Goal: Information Seeking & Learning: Learn about a topic

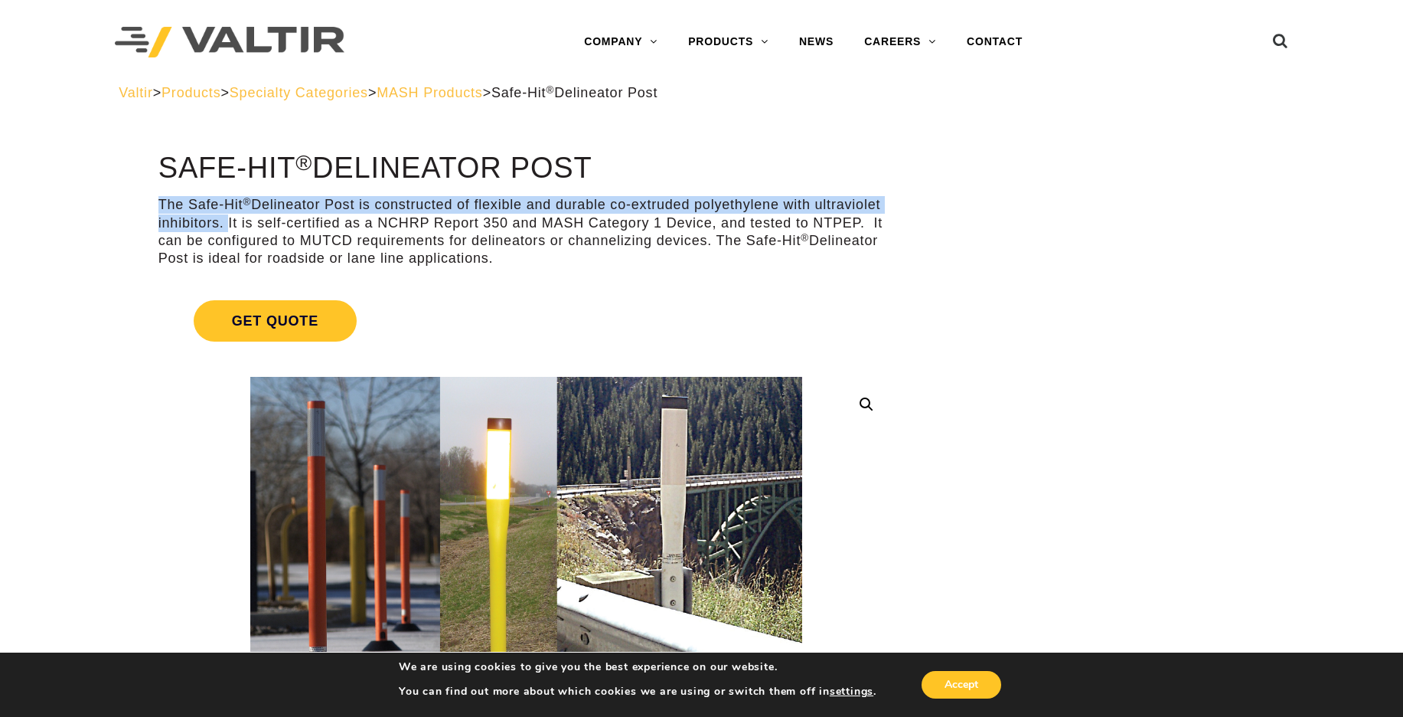
drag, startPoint x: 223, startPoint y: 224, endPoint x: 155, endPoint y: 206, distance: 70.6
copy p "The Safe-Hit ® Delineator Post is constructed of flexible and durable co-extrud…"
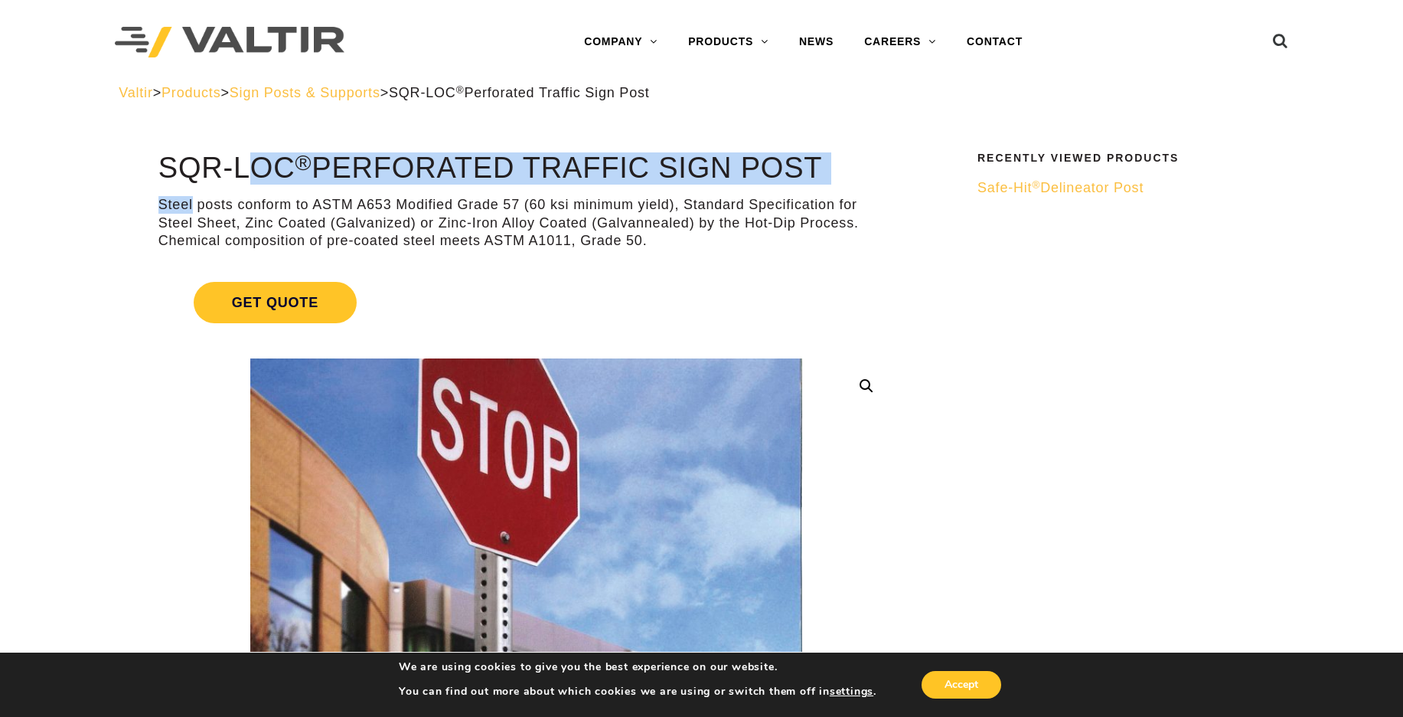
drag, startPoint x: 161, startPoint y: 171, endPoint x: 192, endPoint y: 204, distance: 45.5
copy div "SQR-LOC ® Perforated Traffic Sign Post Steel"
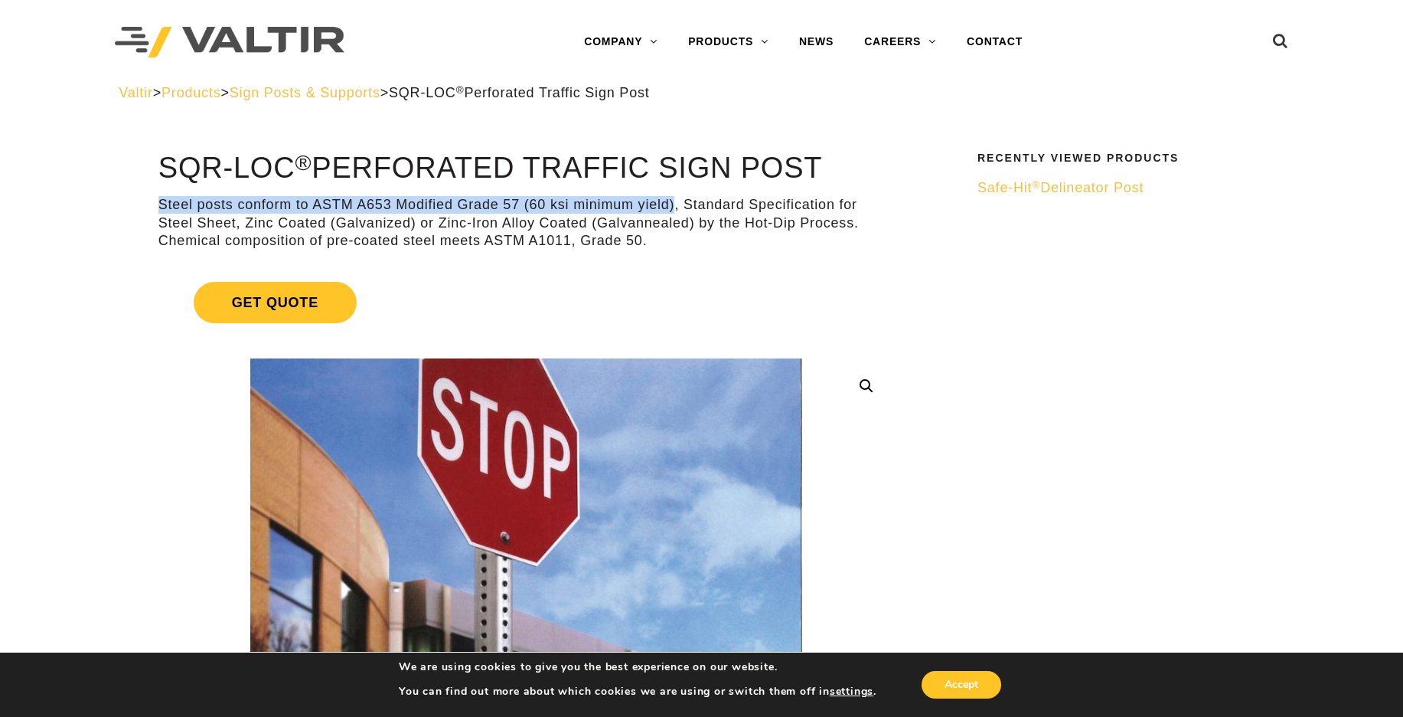
drag, startPoint x: 673, startPoint y: 204, endPoint x: 158, endPoint y: 207, distance: 514.4
click at [158, 207] on p "Steel posts conform to ASTM A653 Modified Grade 57 (60 ksi minimum yield), Stan…" at bounding box center [526, 223] width 736 height 54
copy p "Steel posts conform to ASTM A653 Modified Grade 57 (60 ksi minimum yield)"
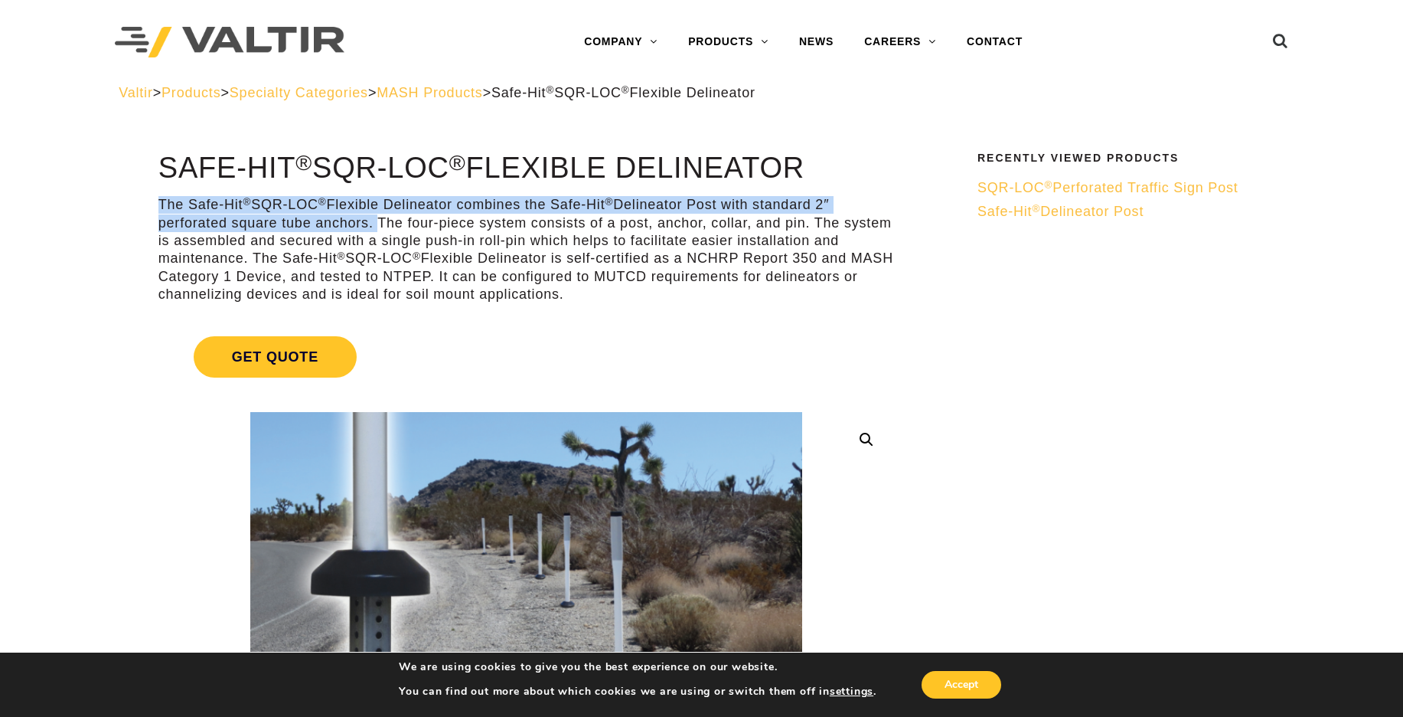
drag, startPoint x: 371, startPoint y: 226, endPoint x: 158, endPoint y: 199, distance: 215.3
click at [158, 199] on p "The Safe-Hit ® SQR-LOC ® Flexible Delineator combines the Safe-Hit ® Delineator…" at bounding box center [526, 249] width 736 height 107
copy p "The Safe-Hit ® SQR-LOC ® Flexible Delineator combines the Safe-Hit ® Delineator…"
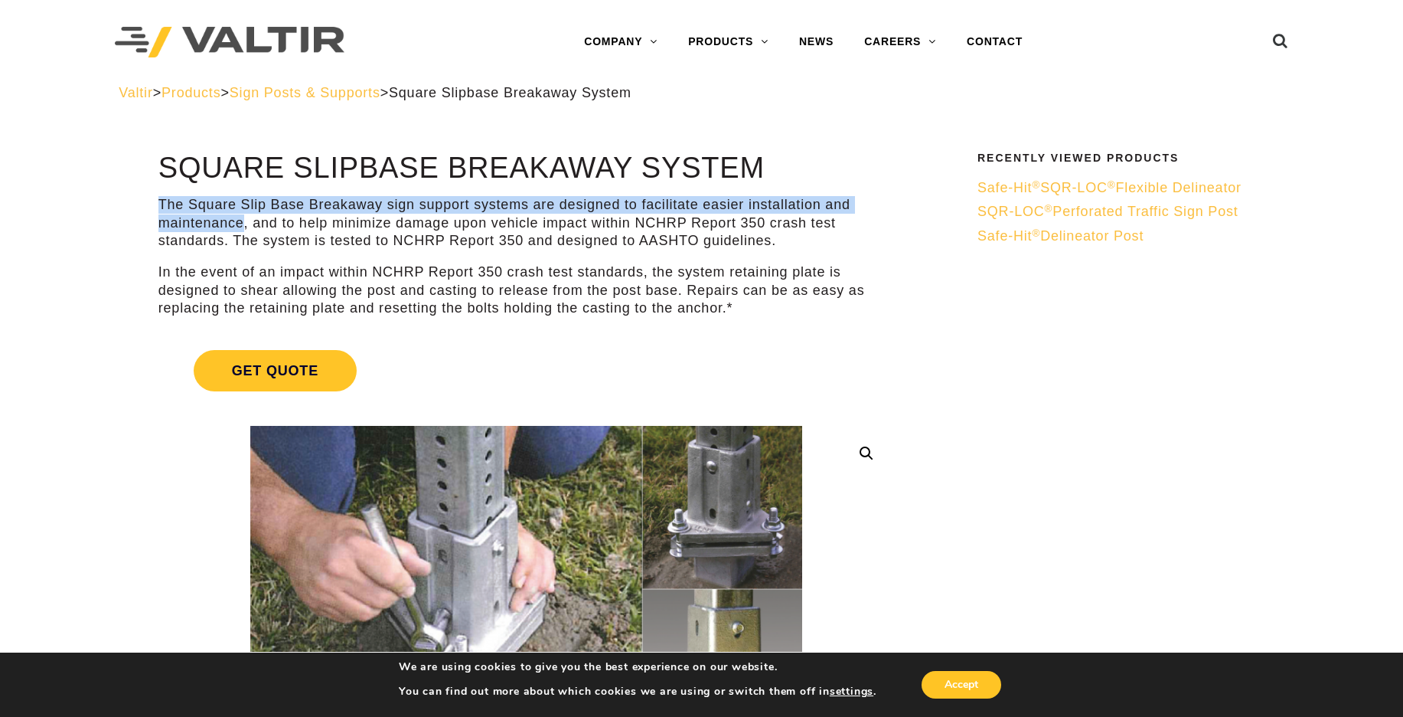
drag, startPoint x: 240, startPoint y: 227, endPoint x: 135, endPoint y: 208, distance: 107.4
copy p "The Square Slip Base Breakaway sign support systems are designed to facilitate …"
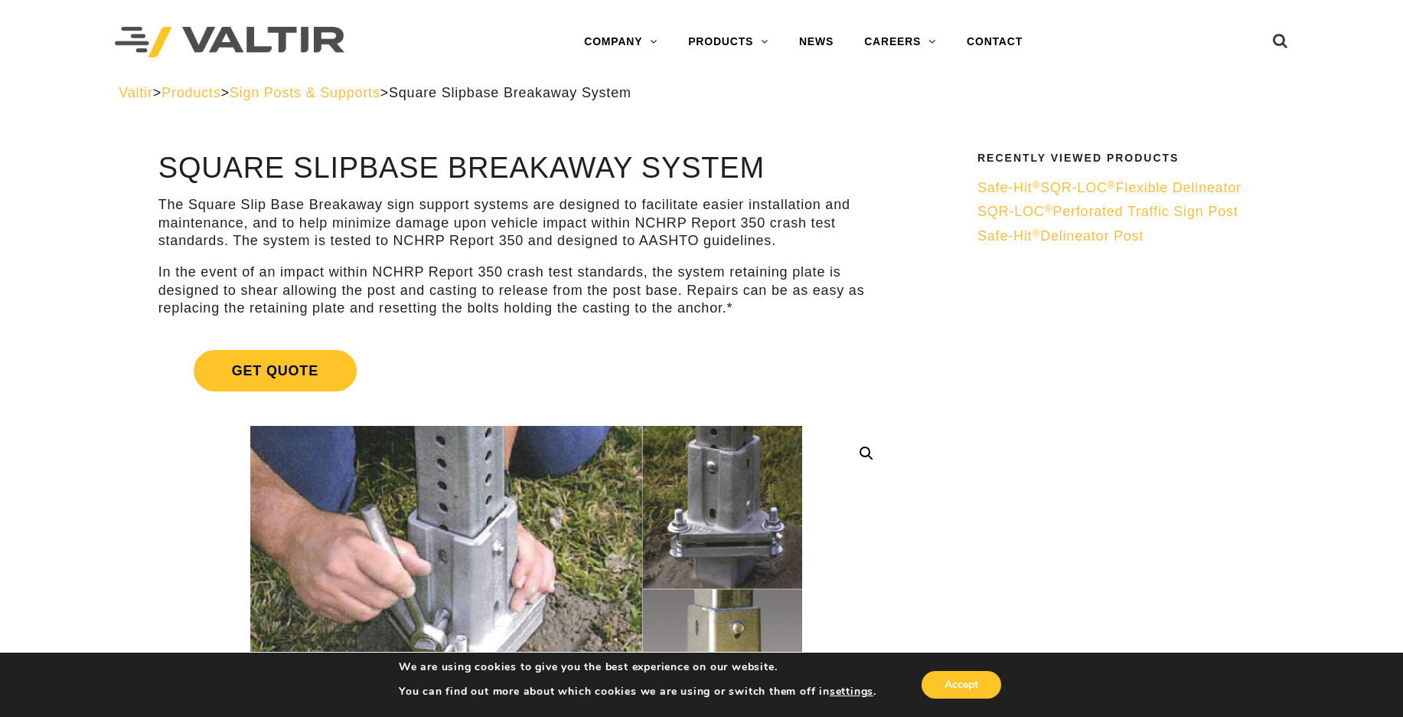
click at [615, 224] on p "The Square Slip Base Breakaway sign support systems are designed to facilitate …" at bounding box center [526, 223] width 736 height 54
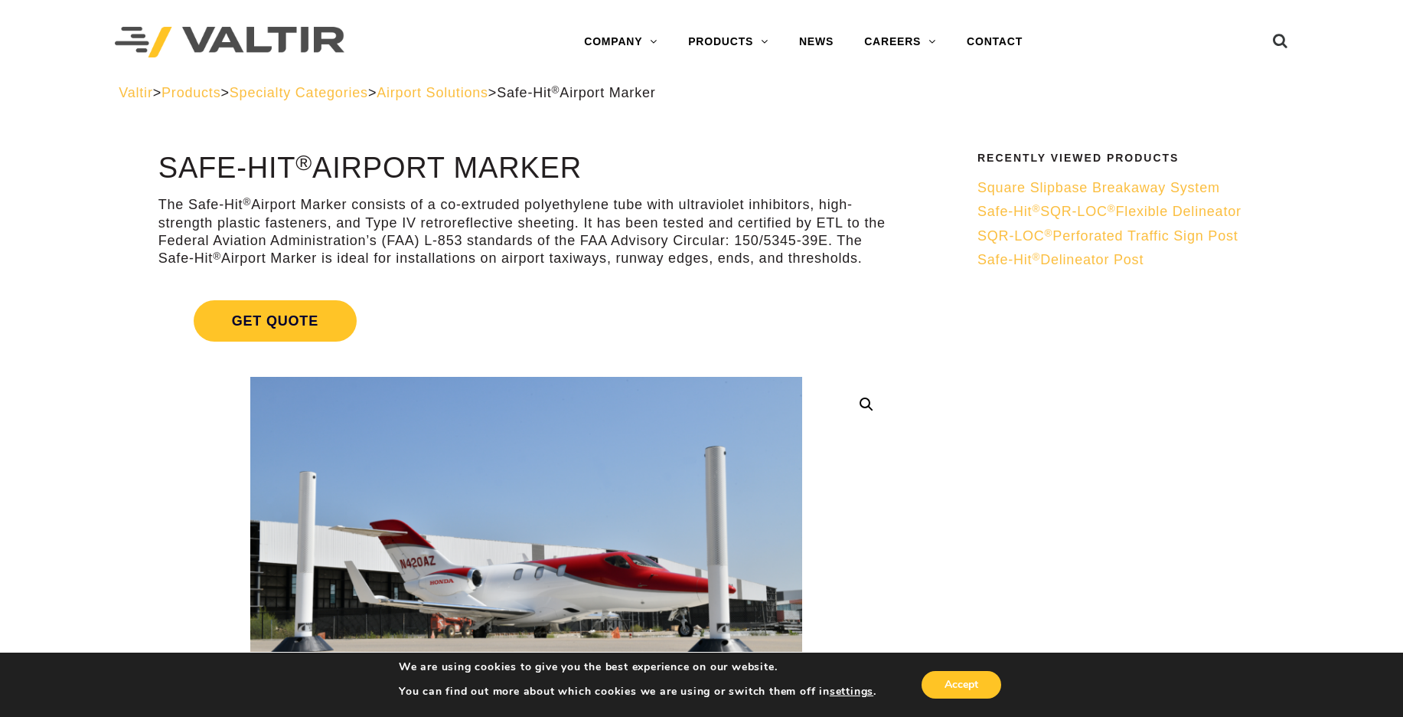
drag, startPoint x: 590, startPoint y: 170, endPoint x: 161, endPoint y: 165, distance: 429.5
click at [161, 165] on h1 "Safe-Hit ® Airport Marker" at bounding box center [526, 168] width 736 height 32
click at [656, 209] on p "The Safe-Hit ® Airport Marker consists of a co-extruded polyethylene tube with …" at bounding box center [526, 232] width 736 height 72
drag, startPoint x: 839, startPoint y: 243, endPoint x: 870, endPoint y: 259, distance: 35.3
click at [870, 259] on p "The Safe-Hit ® Airport Marker consists of a co-extruded polyethylene tube with …" at bounding box center [526, 232] width 736 height 72
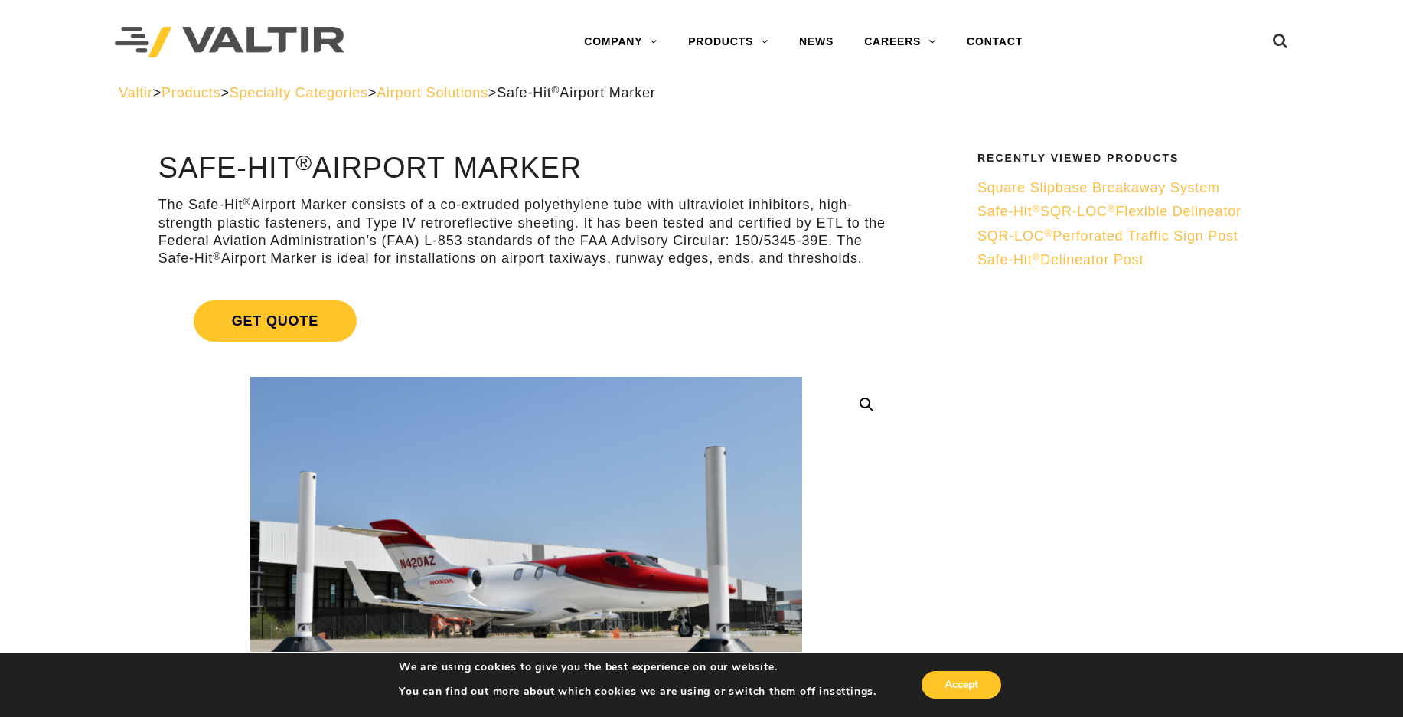
copy p "The Safe-Hit ® Airport Marker is ideal for installations on airport taxiways, r…"
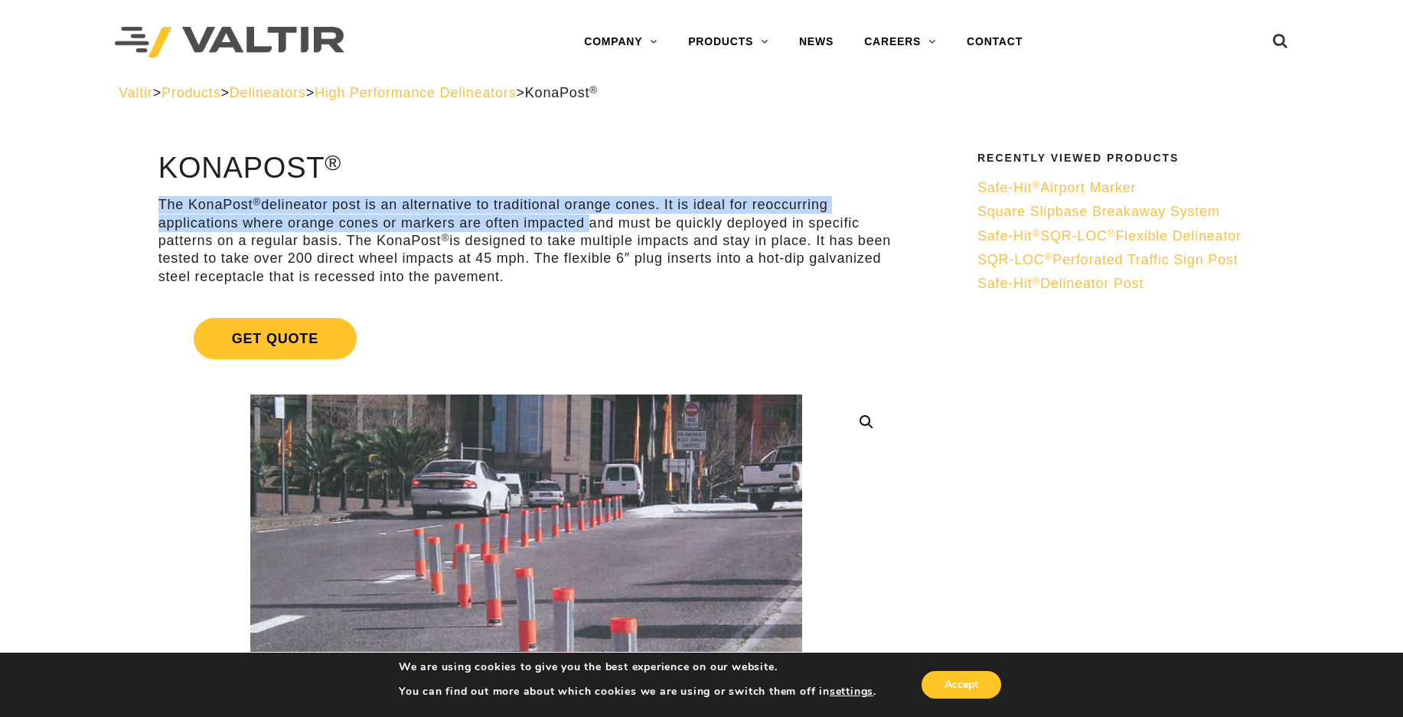
drag, startPoint x: 584, startPoint y: 225, endPoint x: 157, endPoint y: 207, distance: 427.6
copy p "The KonaPost ® delineator post is an alternative to traditional orange cones. I…"
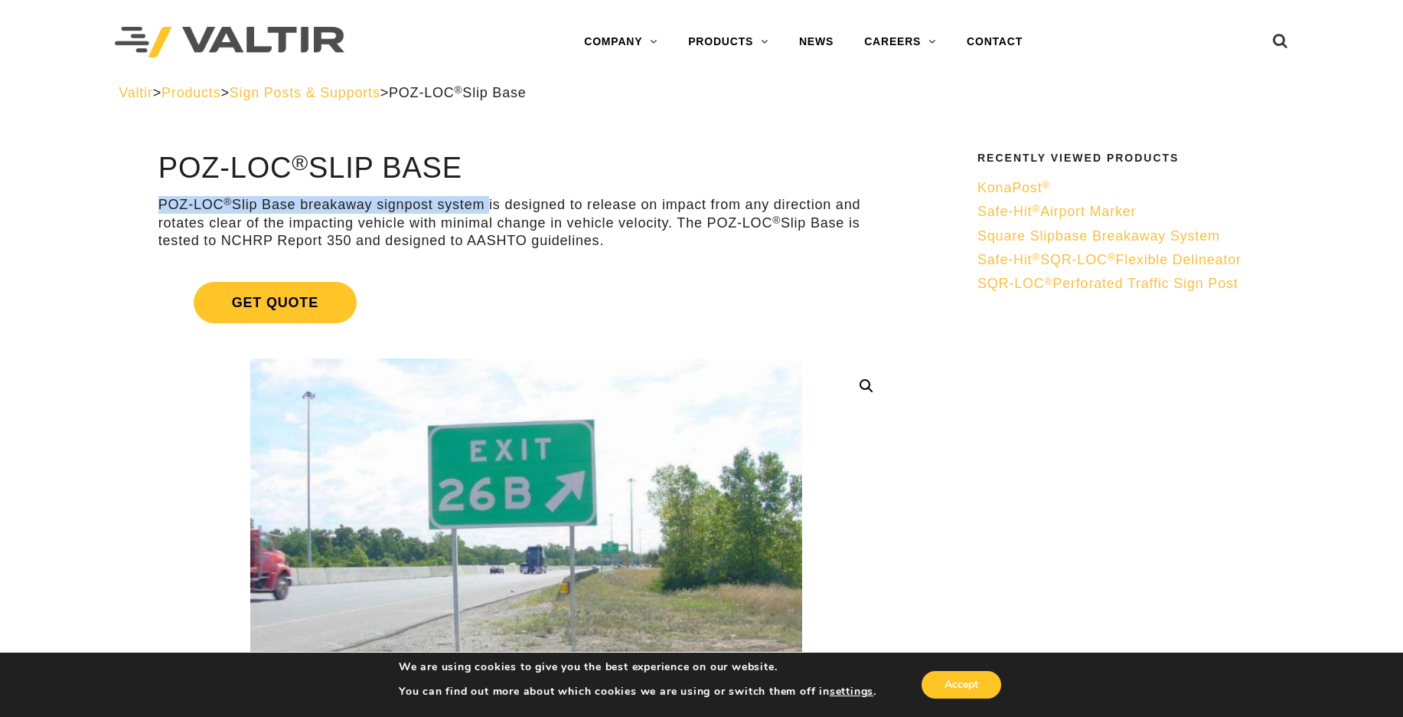
drag, startPoint x: 488, startPoint y: 205, endPoint x: 155, endPoint y: 204, distance: 333.0
copy p "POZ-LOC ® Slip Base breakaway signpost system"
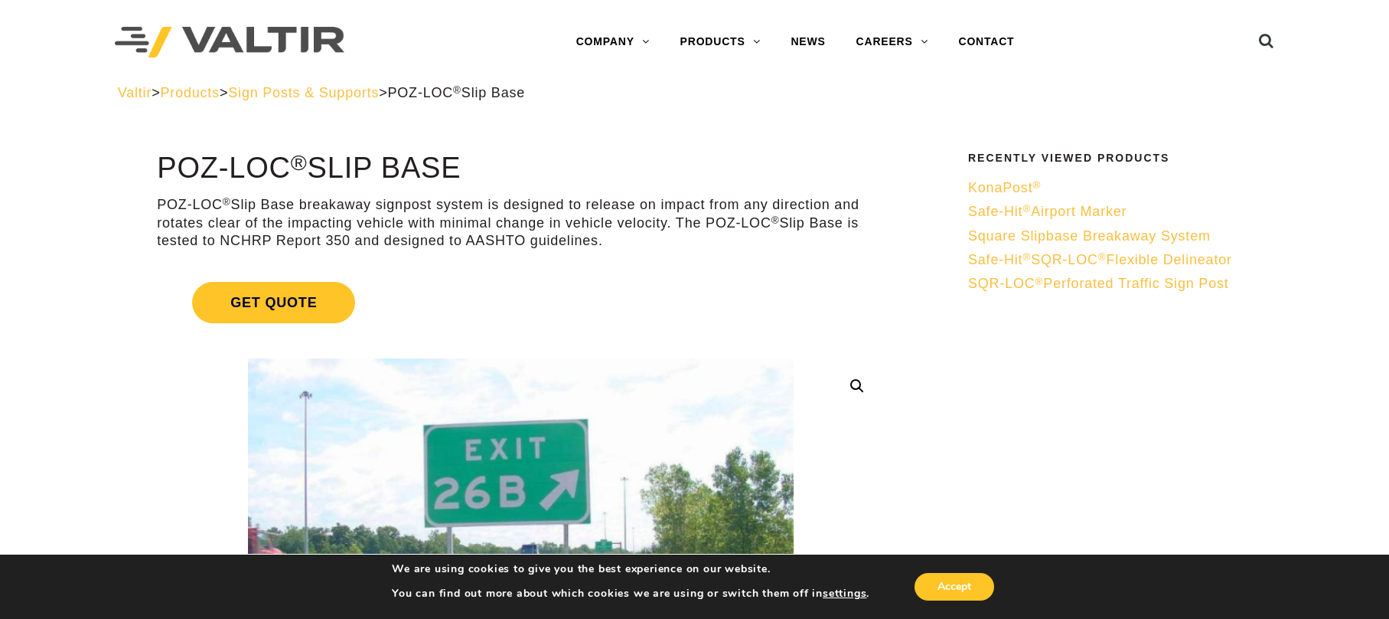
click at [496, 215] on p "POZ-LOC ® Slip Base breakaway signpost system is designed to release on impact …" at bounding box center [521, 223] width 728 height 54
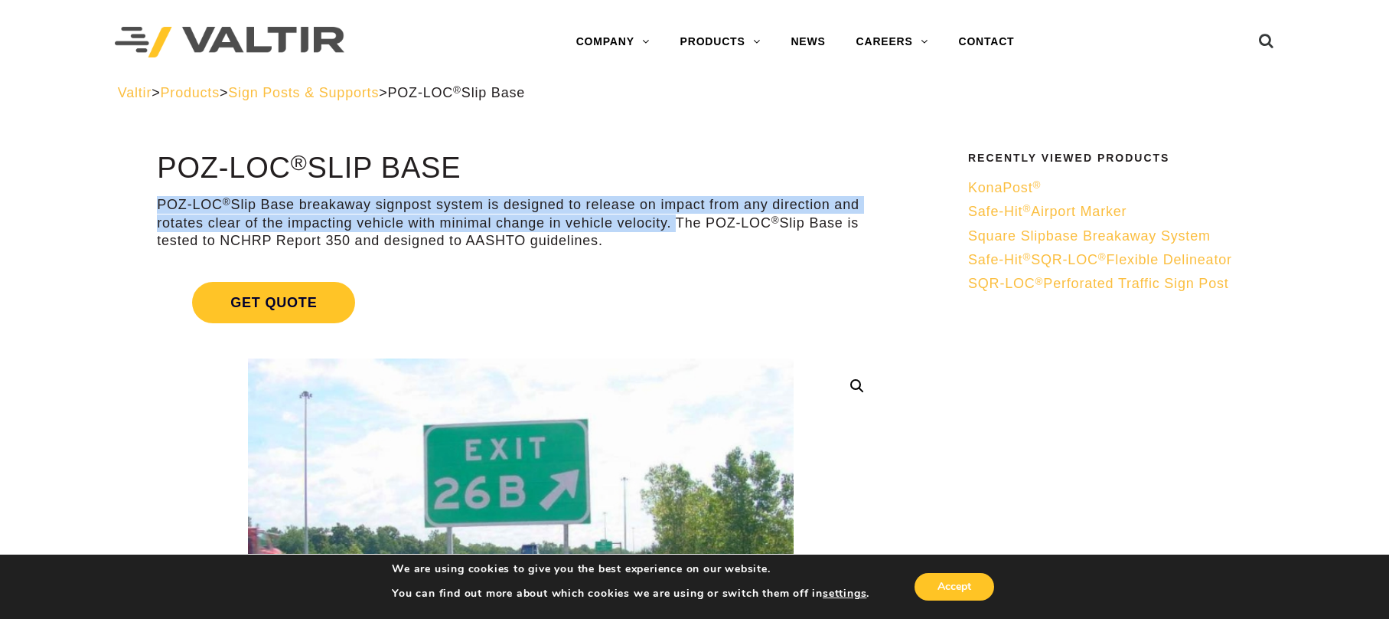
drag, startPoint x: 671, startPoint y: 226, endPoint x: 141, endPoint y: 211, distance: 530.7
copy p "POZ-LOC ® Slip Base breakaway signpost system is designed to release on impact …"
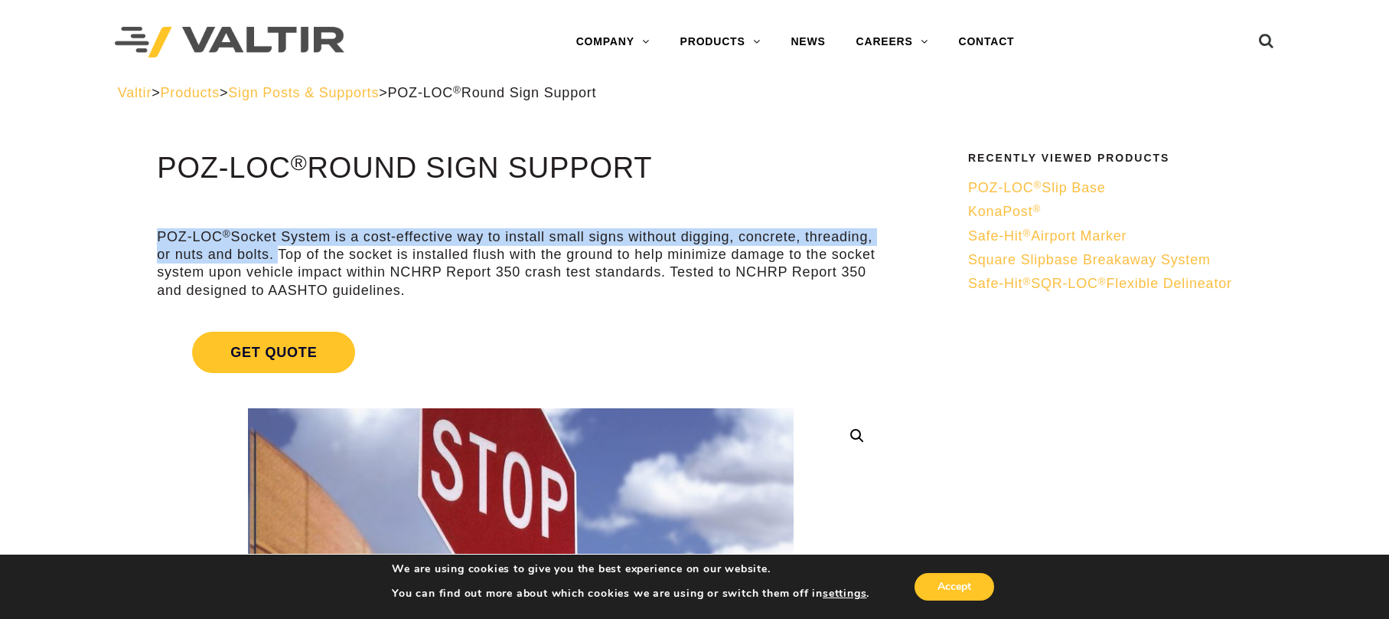
drag, startPoint x: 272, startPoint y: 255, endPoint x: 156, endPoint y: 233, distance: 117.6
click at [157, 233] on p "POZ-LOC ® Socket System is a cost-effective way to install small signs without …" at bounding box center [521, 264] width 728 height 72
copy p "POZ-LOC ® Socket System is a cost-effective way to install small signs without …"
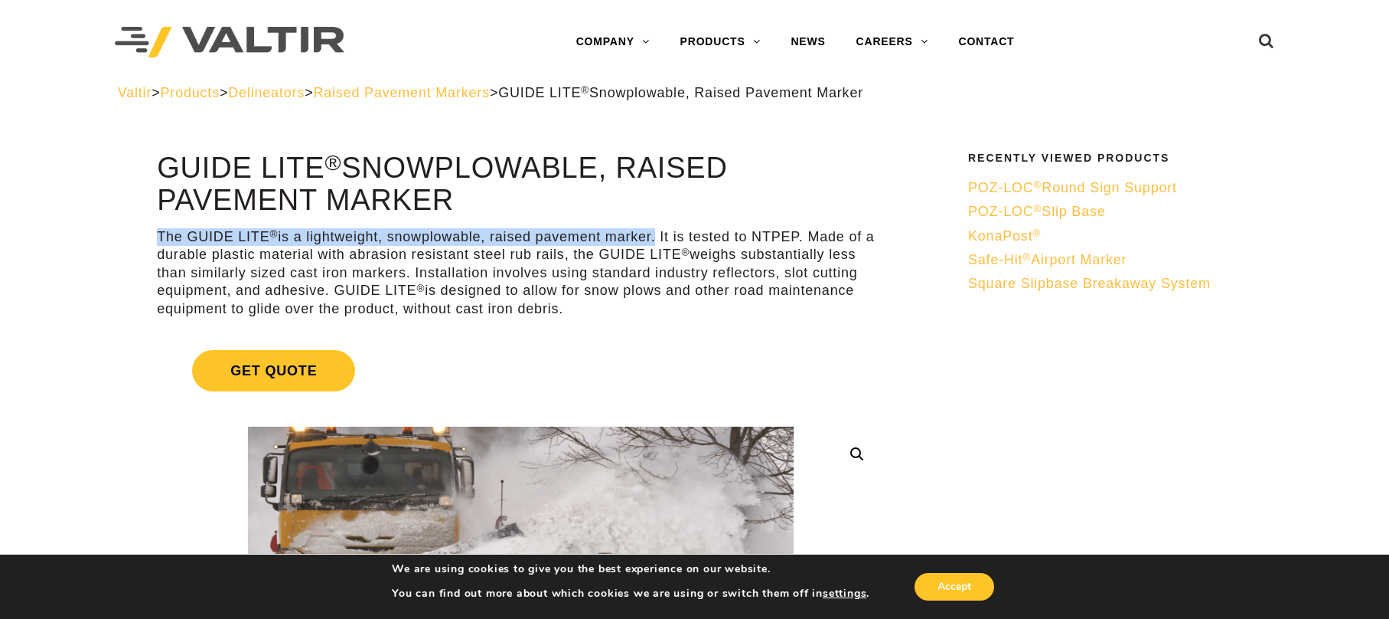
drag, startPoint x: 658, startPoint y: 239, endPoint x: 155, endPoint y: 237, distance: 502.2
copy p "The GUIDE LITE ® is a lightweight, snowplowable, raised pavement marker"
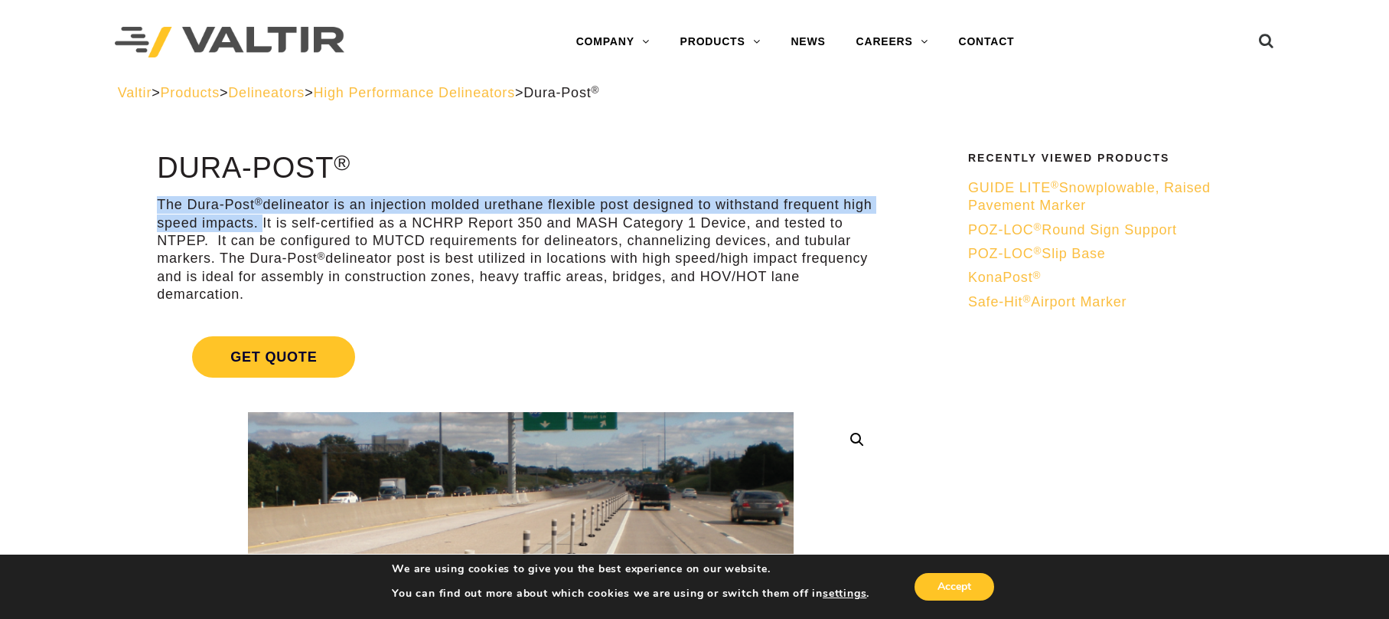
drag, startPoint x: 258, startPoint y: 225, endPoint x: 155, endPoint y: 209, distance: 103.8
copy p "The Dura-Post ® delineator is an injection molded urethane flexible post design…"
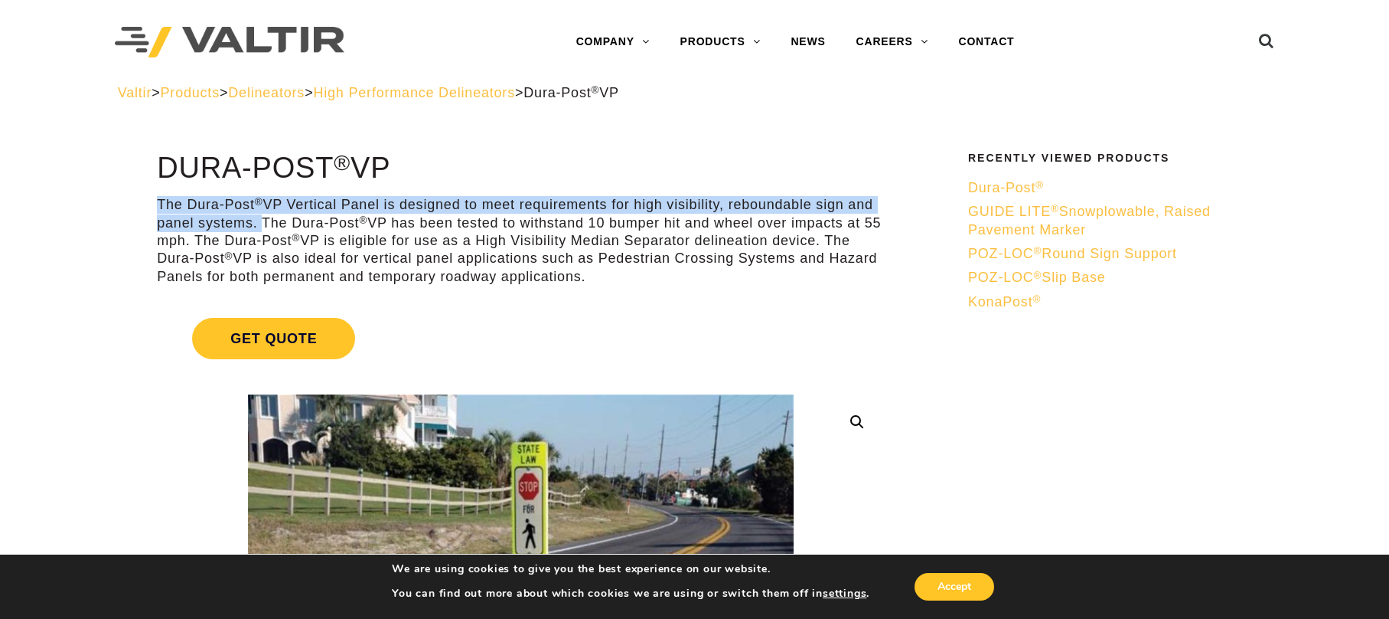
drag, startPoint x: 256, startPoint y: 226, endPoint x: 132, endPoint y: 207, distance: 126.2
copy p "The Dura-Post ® VP Vertical Panel is designed to meet requirements for high vis…"
